Goal: Information Seeking & Learning: Compare options

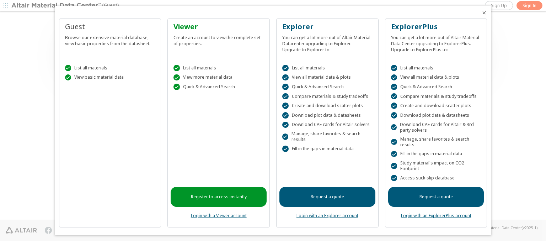
click at [482, 13] on icon "Close" at bounding box center [485, 13] width 6 height 6
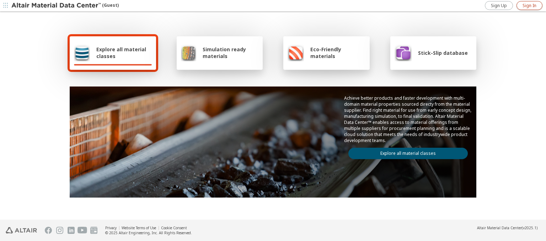
click at [530, 5] on span "Sign In" at bounding box center [530, 6] width 14 height 6
click at [57, 6] on img at bounding box center [56, 5] width 91 height 7
click at [121, 53] on span "Explore all material classes" at bounding box center [123, 53] width 55 height 14
click at [405, 152] on link "Explore all material classes" at bounding box center [409, 153] width 120 height 11
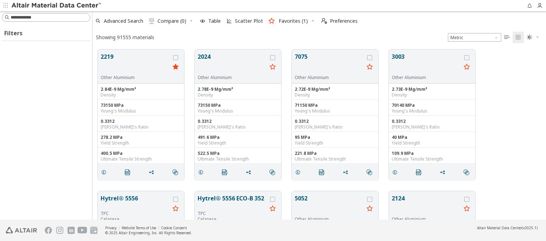
scroll to position [170, 448]
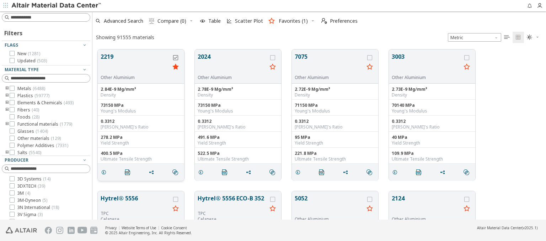
click at [176, 57] on icon "grid" at bounding box center [175, 57] width 5 height 5
click at [274, 57] on icon "grid" at bounding box center [272, 57] width 5 height 5
click at [172, 21] on span "Compare (2)" at bounding box center [172, 20] width 29 height 5
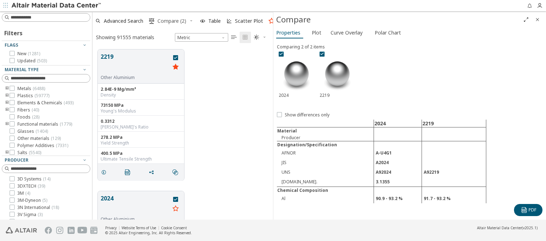
scroll to position [170, 175]
click at [346, 32] on span "Curve Overlay" at bounding box center [347, 32] width 32 height 11
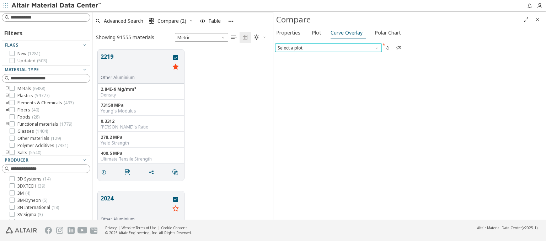
click at [328, 47] on span "Select a plot" at bounding box center [328, 47] width 107 height 9
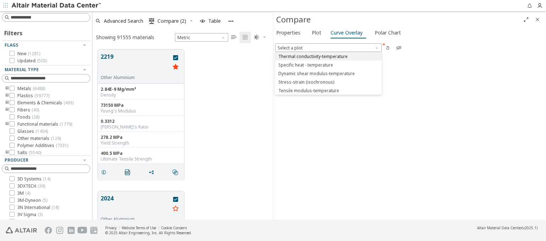
click at [328, 56] on span "Thermal conductivity-temperature" at bounding box center [313, 57] width 69 height 6
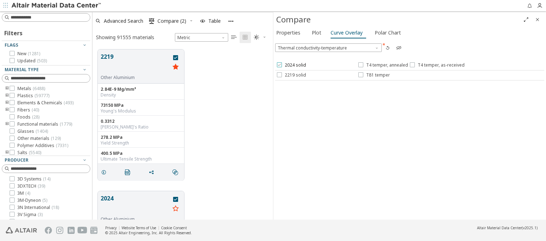
click at [291, 65] on span "2024 solid" at bounding box center [295, 65] width 21 height 6
click at [383, 65] on span "T4 temper, annealed" at bounding box center [387, 65] width 42 height 6
click at [436, 65] on span "T4 temper, as-received" at bounding box center [441, 65] width 47 height 6
click at [291, 75] on span "2219 solid" at bounding box center [295, 75] width 21 height 6
click at [374, 75] on span "T81 temper" at bounding box center [378, 75] width 24 height 6
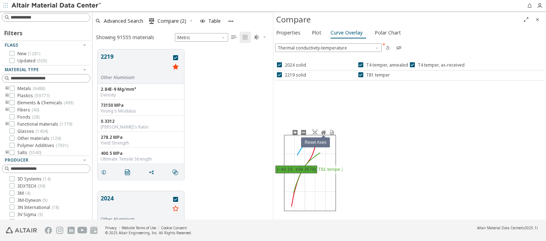
click at [323, 132] on icon at bounding box center [323, 132] width 5 height 4
